Goal: Task Accomplishment & Management: Use online tool/utility

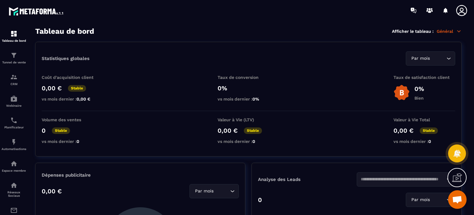
click at [459, 10] on icon at bounding box center [462, 10] width 12 height 12
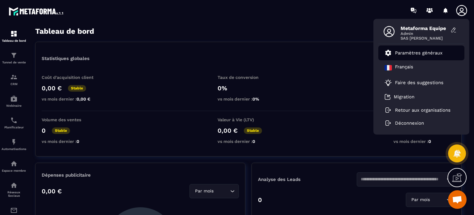
click at [419, 52] on p "Paramètres généraux" at bounding box center [419, 53] width 48 height 6
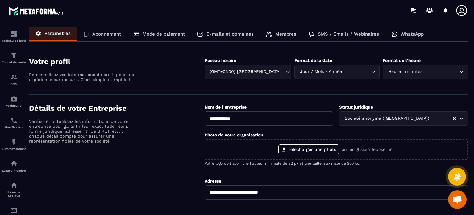
click at [221, 30] on div "E-mails et domaines" at bounding box center [225, 34] width 69 height 15
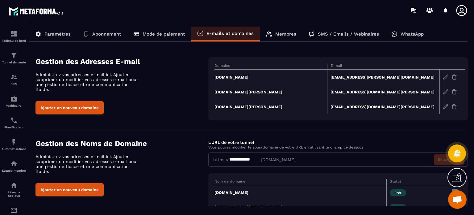
click at [277, 35] on p "Membres" at bounding box center [285, 34] width 21 height 6
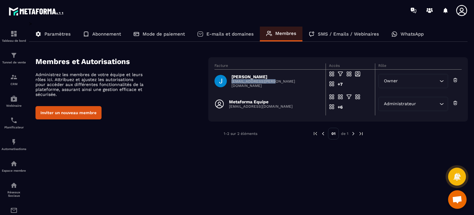
copy p "[EMAIL_ADDRESS][PERSON_NAME][DOMAIN_NAME]"
drag, startPoint x: 290, startPoint y: 86, endPoint x: 231, endPoint y: 87, distance: 59.6
click at [231, 87] on td "[PERSON_NAME] [EMAIL_ADDRESS][PERSON_NAME][DOMAIN_NAME]" at bounding box center [270, 80] width 111 height 23
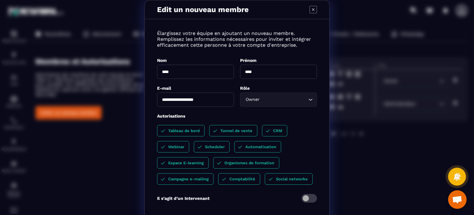
click at [188, 100] on input "**********" at bounding box center [195, 99] width 77 height 14
click at [119, 76] on div "**********" at bounding box center [237, 125] width 474 height 250
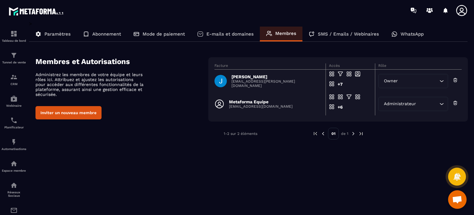
click at [77, 29] on div "Paramètres" at bounding box center [102, 34] width 50 height 15
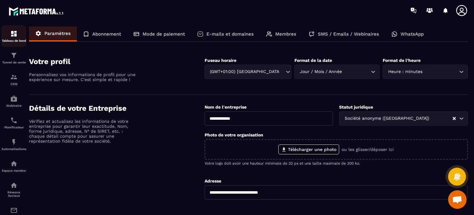
click at [23, 29] on link "Tableau de bord" at bounding box center [14, 36] width 25 height 22
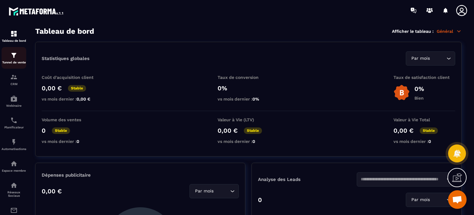
click at [9, 56] on div "Tunnel de vente" at bounding box center [14, 58] width 25 height 12
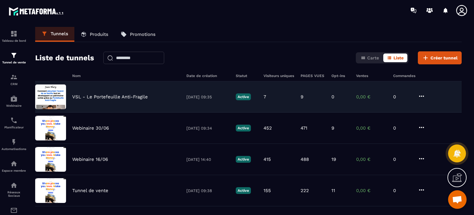
click at [119, 96] on p "VSL - Le Portefeuille Anti-Fragile" at bounding box center [110, 97] width 76 height 6
click at [420, 97] on icon at bounding box center [421, 95] width 7 height 7
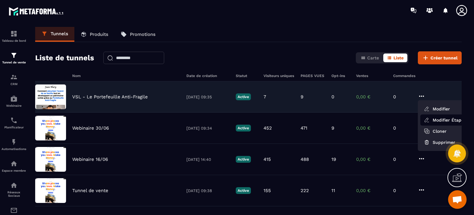
click at [431, 122] on link "Modifier Étapes" at bounding box center [444, 119] width 49 height 11
click at [443, 120] on link "Modifier Étapes" at bounding box center [444, 119] width 49 height 11
click at [433, 117] on link "Modifier Étapes" at bounding box center [444, 119] width 49 height 11
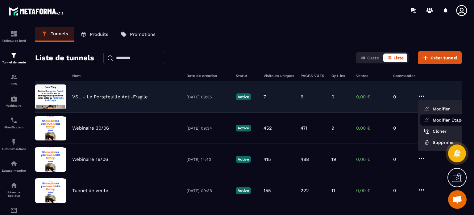
click at [433, 117] on link "Modifier Étapes" at bounding box center [444, 119] width 49 height 11
